Goal: Book appointment/travel/reservation

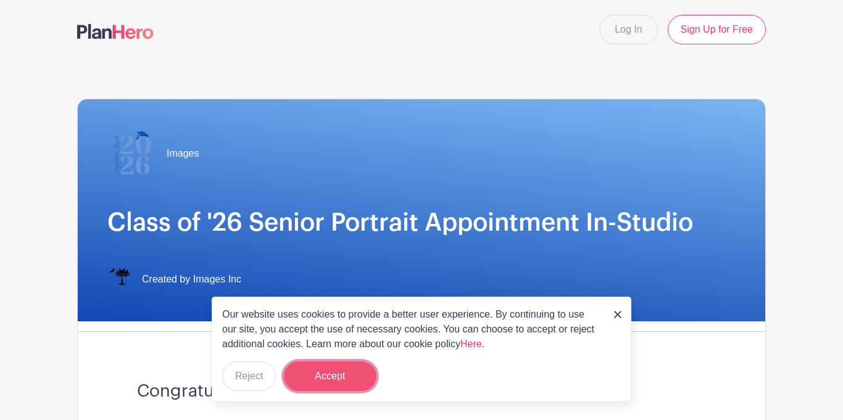
click at [323, 369] on button "Accept" at bounding box center [330, 377] width 93 height 30
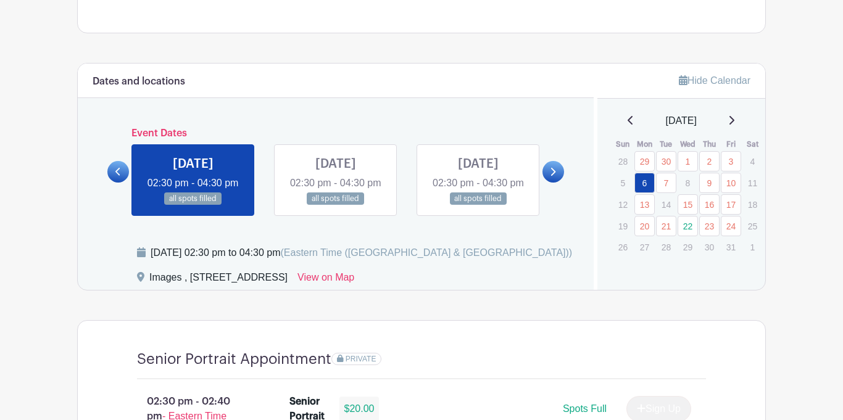
scroll to position [602, 0]
click at [478, 205] on link at bounding box center [478, 205] width 0 height 0
click at [553, 176] on icon at bounding box center [553, 171] width 6 height 9
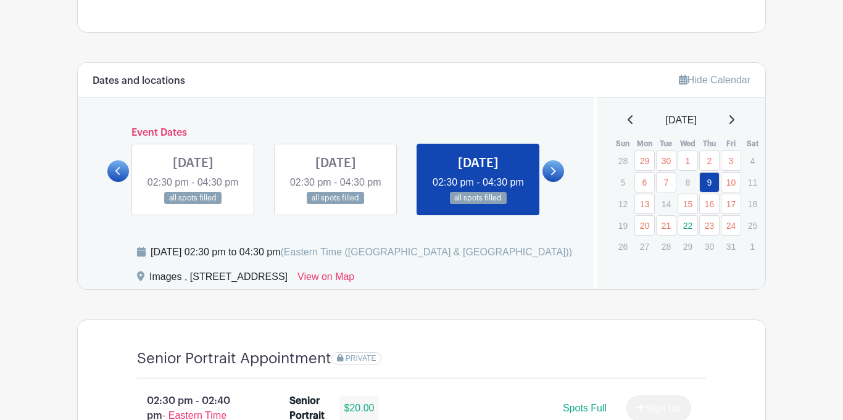
click at [553, 176] on icon at bounding box center [553, 171] width 6 height 9
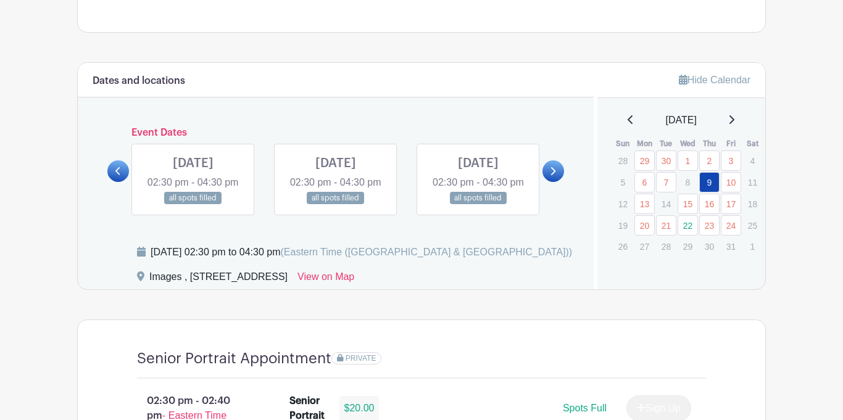
click at [552, 175] on icon at bounding box center [553, 171] width 5 height 8
click at [554, 176] on icon at bounding box center [553, 171] width 6 height 9
click at [336, 205] on link at bounding box center [336, 205] width 0 height 0
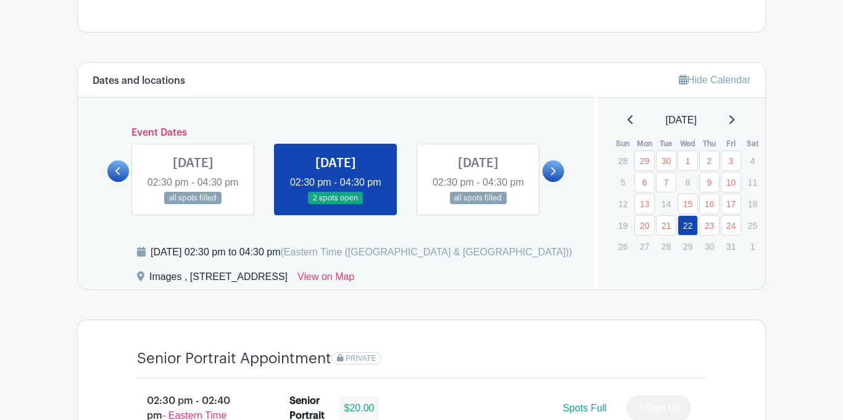
click at [336, 205] on link at bounding box center [336, 205] width 0 height 0
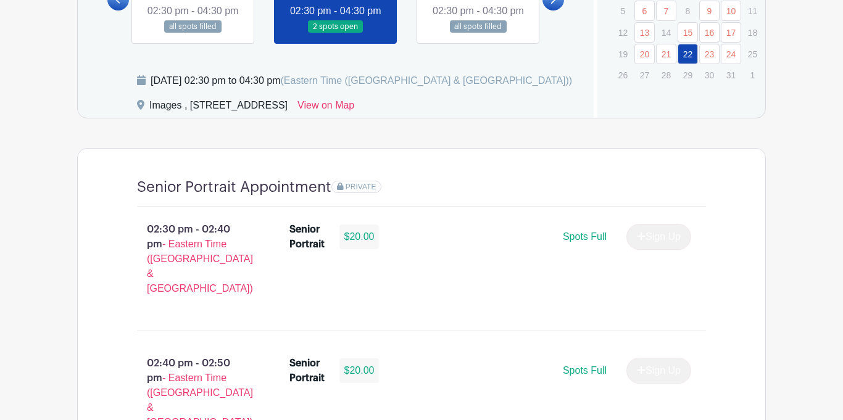
scroll to position [776, 0]
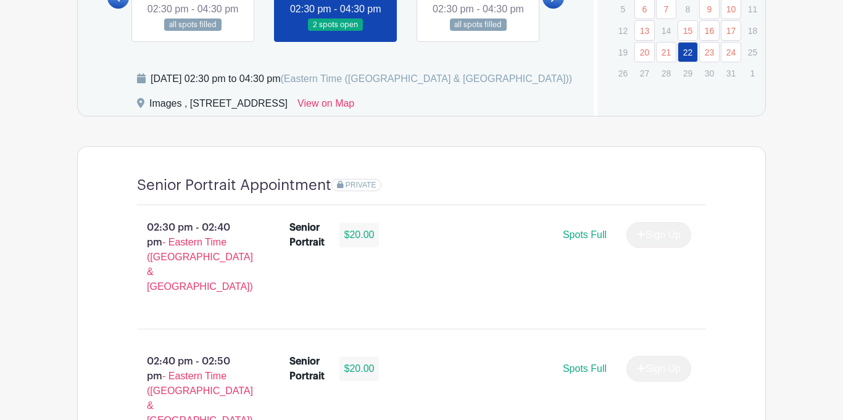
click at [154, 262] on p "02:30 pm - 02:40 pm - Eastern Time ([GEOGRAPHIC_DATA] & [GEOGRAPHIC_DATA])" at bounding box center [193, 257] width 152 height 84
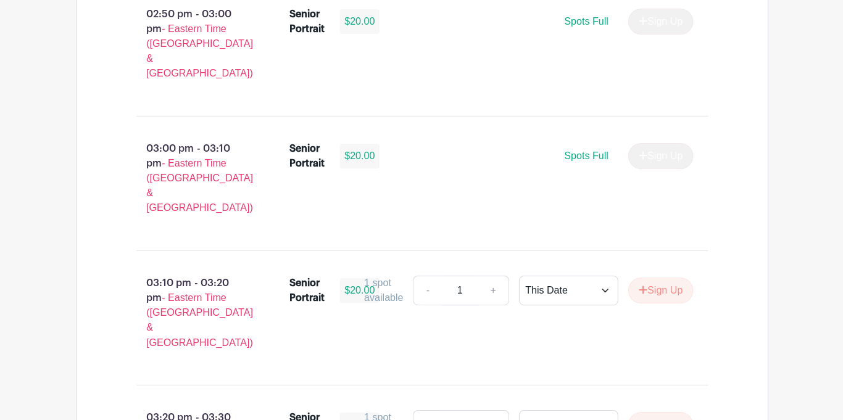
scroll to position [1257, 0]
click at [665, 277] on button "Sign Up" at bounding box center [658, 290] width 65 height 26
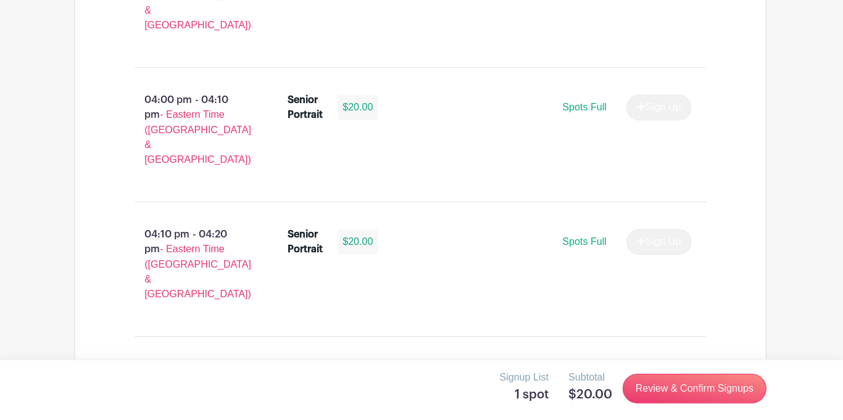
scroll to position [2155, 0]
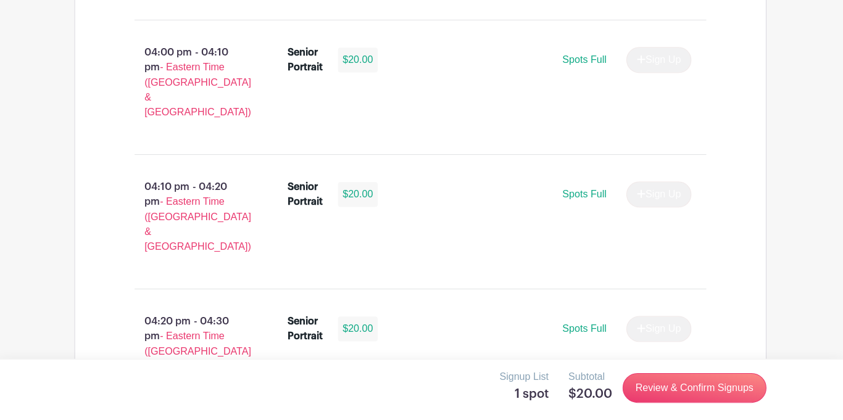
select select "3938"
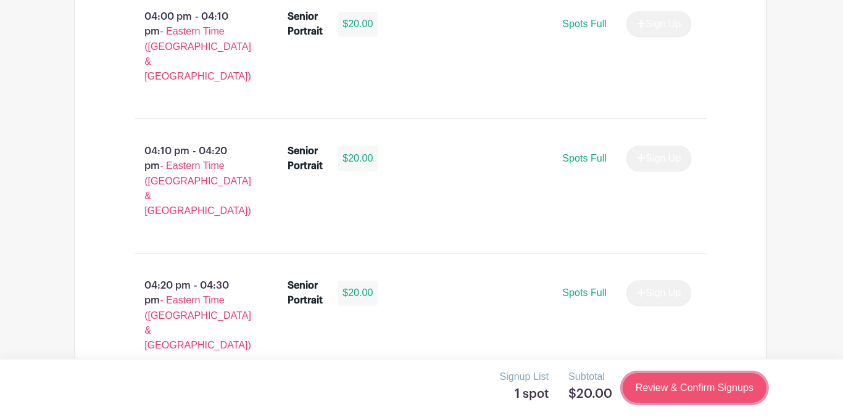
click at [659, 378] on link "Review & Confirm Signups" at bounding box center [694, 388] width 143 height 30
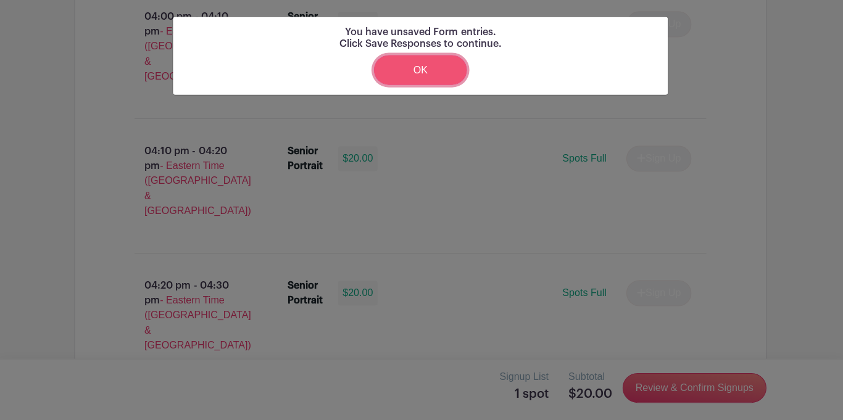
click at [438, 71] on link "OK" at bounding box center [421, 71] width 93 height 30
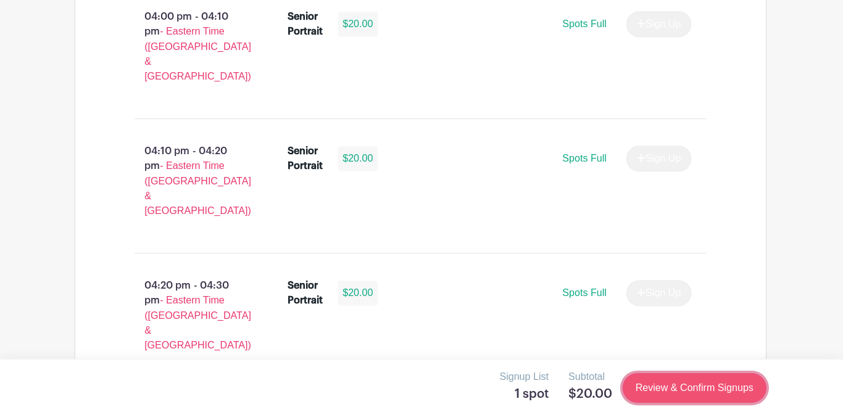
click at [670, 391] on link "Review & Confirm Signups" at bounding box center [694, 388] width 143 height 30
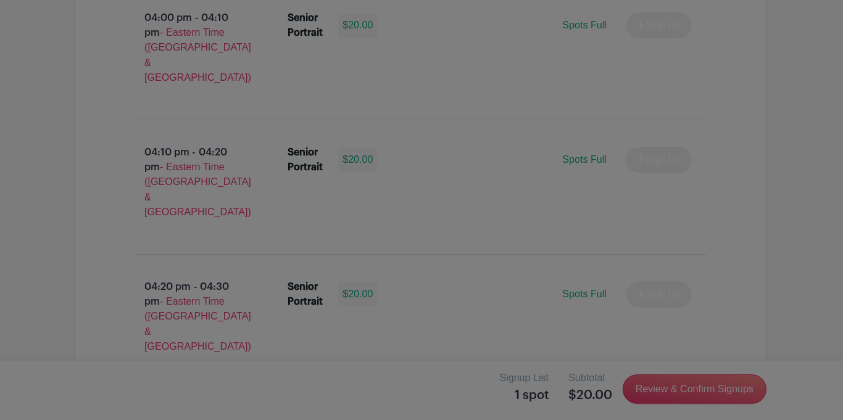
click at [44, 331] on div at bounding box center [421, 210] width 843 height 420
click at [45, 333] on div at bounding box center [421, 210] width 843 height 420
click at [50, 348] on div at bounding box center [421, 210] width 843 height 420
click at [69, 372] on div at bounding box center [421, 210] width 843 height 420
click at [79, 128] on div at bounding box center [421, 210] width 843 height 420
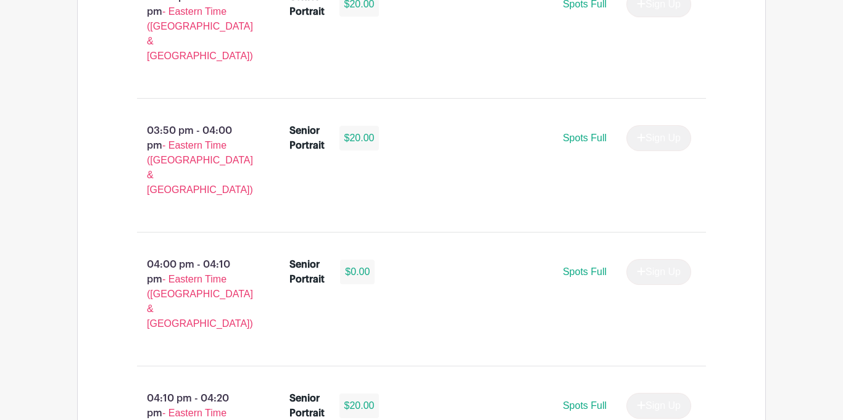
scroll to position [2155, 0]
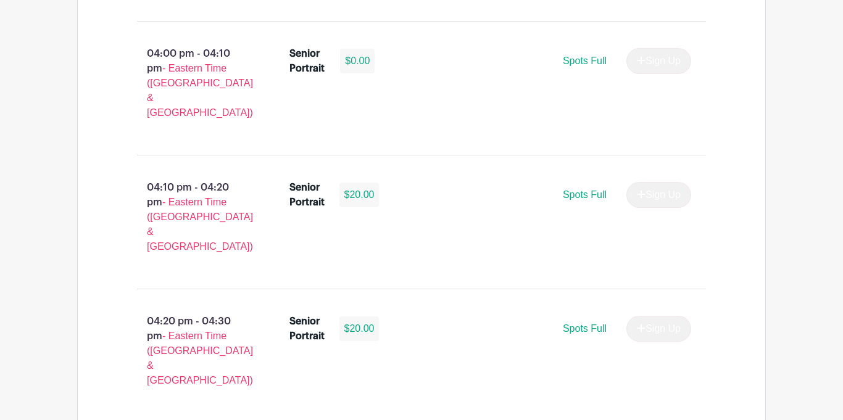
select select "3938"
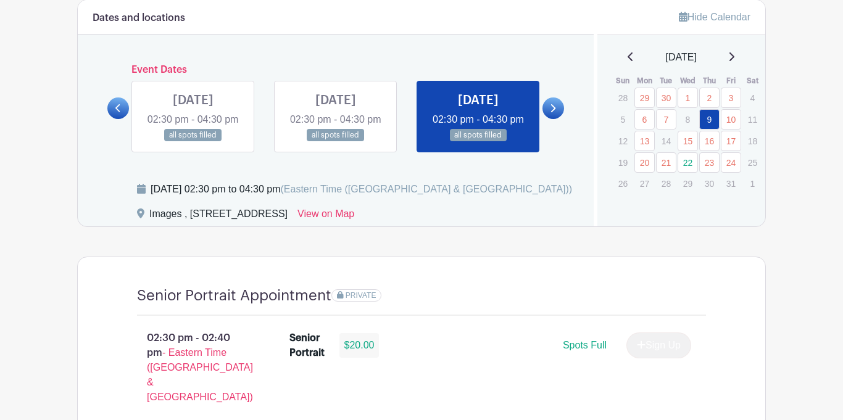
scroll to position [668, 0]
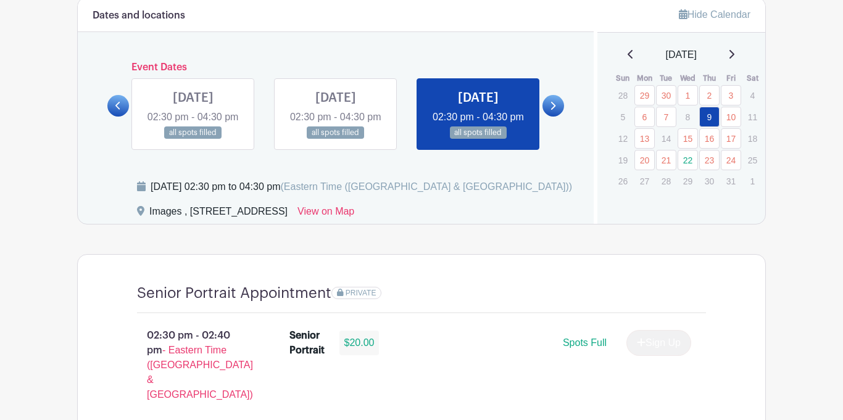
click at [478, 139] on link at bounding box center [478, 139] width 0 height 0
click at [553, 110] on icon at bounding box center [553, 105] width 6 height 9
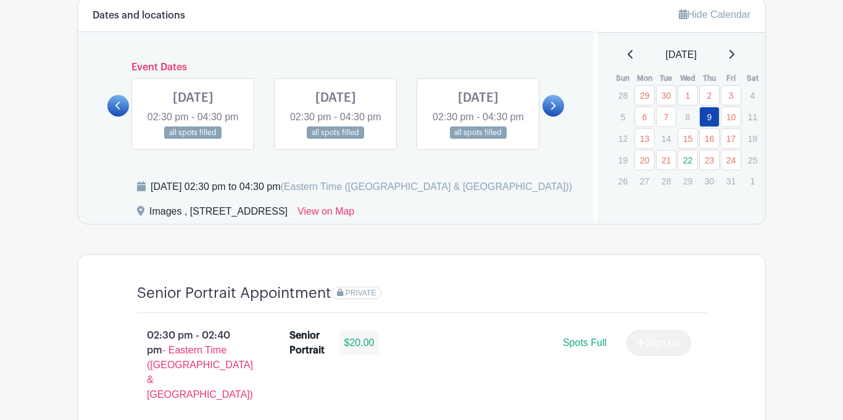
click at [560, 106] on div at bounding box center [554, 106] width 22 height 22
click at [554, 110] on icon at bounding box center [553, 105] width 6 height 9
click at [546, 117] on link at bounding box center [554, 106] width 22 height 22
click at [336, 139] on link at bounding box center [336, 139] width 0 height 0
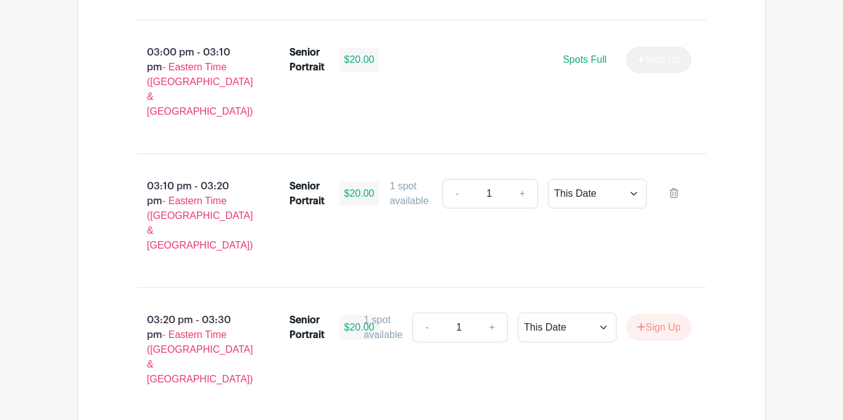
scroll to position [1354, 0]
click at [658, 314] on button "Sign Up" at bounding box center [658, 327] width 65 height 26
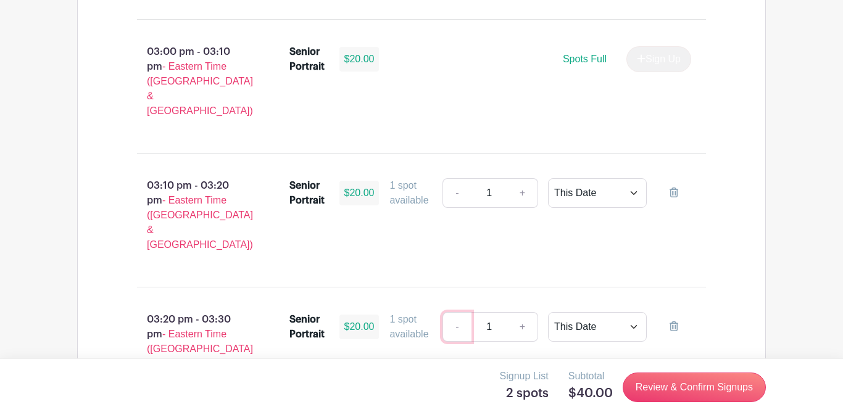
click at [454, 312] on link "-" at bounding box center [457, 327] width 28 height 30
click at [676, 322] on icon at bounding box center [674, 327] width 9 height 10
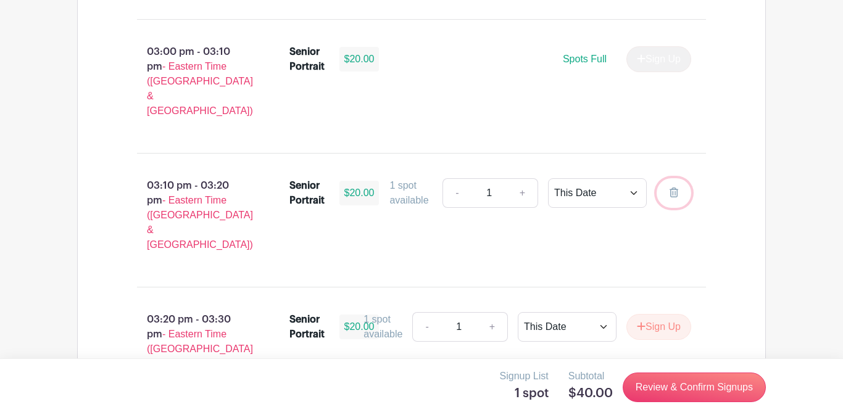
click at [671, 188] on icon at bounding box center [674, 193] width 9 height 10
